Goal: Find specific page/section: Find specific page/section

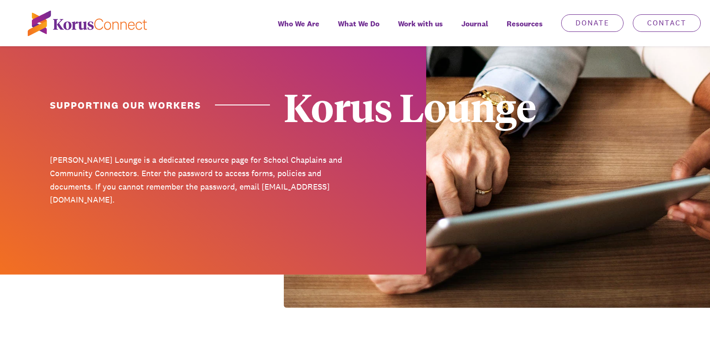
scroll to position [342, 0]
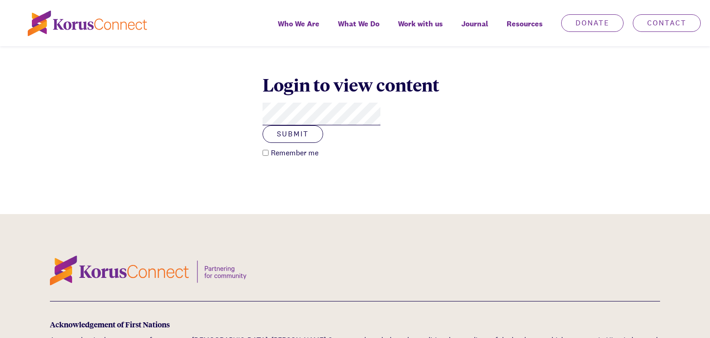
click at [263, 125] on button "Submit" at bounding box center [293, 134] width 61 height 18
click at [611, 142] on div "Login to view content Submit Remember me" at bounding box center [355, 116] width 710 height 196
click at [323, 125] on button "Submit" at bounding box center [293, 134] width 61 height 18
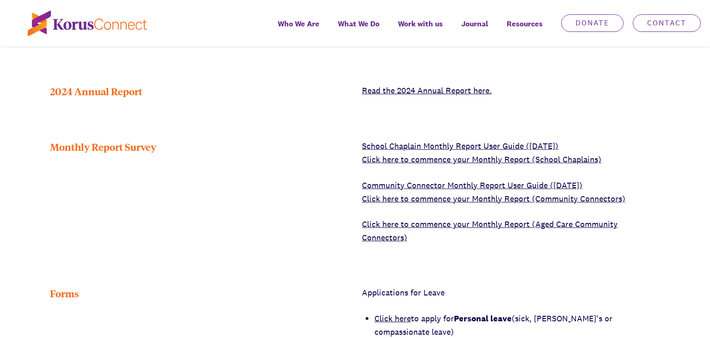
scroll to position [390, 0]
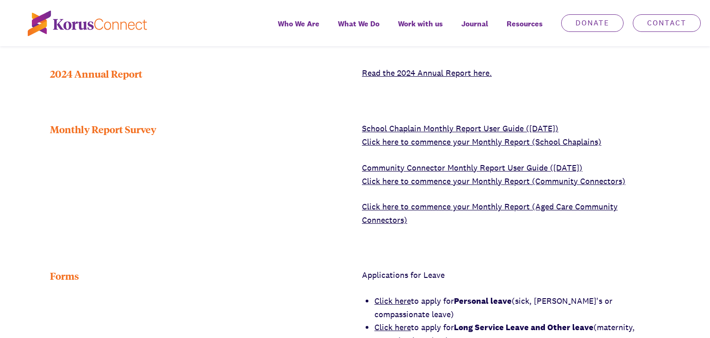
click at [491, 136] on link "Click here to commence your Monthly Report (School Chaplains)" at bounding box center [481, 141] width 239 height 11
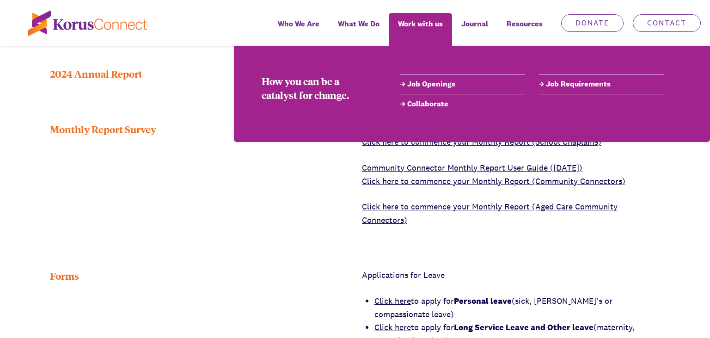
click at [429, 83] on link "Job Openings" at bounding box center [462, 84] width 125 height 11
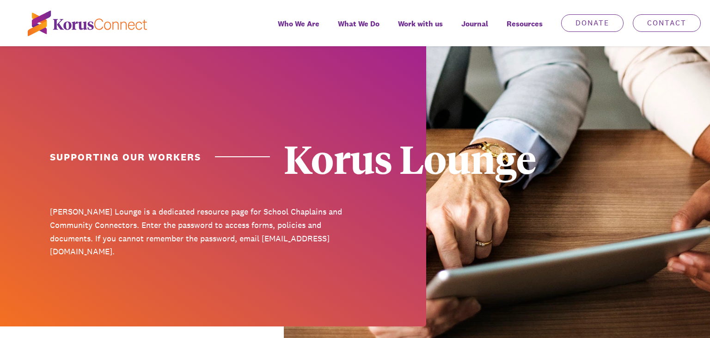
scroll to position [390, 0]
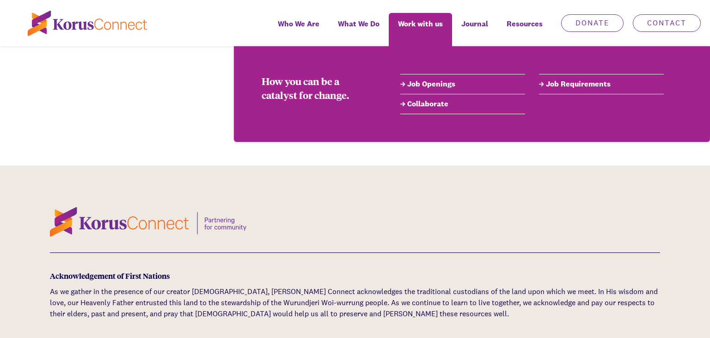
click at [450, 84] on link "Job Openings" at bounding box center [462, 84] width 125 height 11
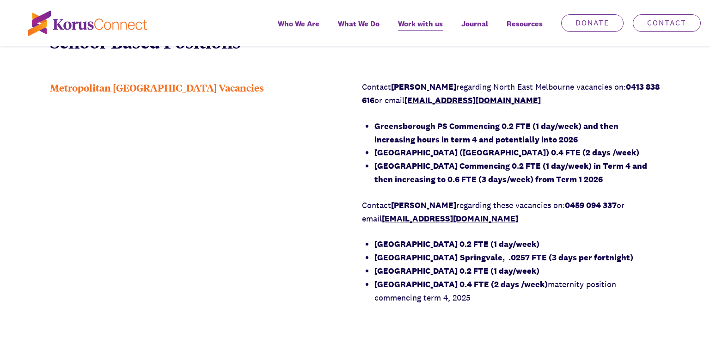
scroll to position [683, 0]
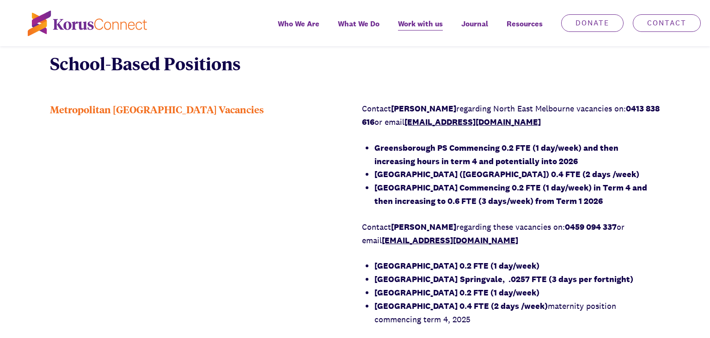
click at [426, 190] on strong "[GEOGRAPHIC_DATA] Commencing 0.2 FTE (1 day/week) in Term 4 and then increasing…" at bounding box center [510, 194] width 273 height 24
